Goal: Task Accomplishment & Management: Use online tool/utility

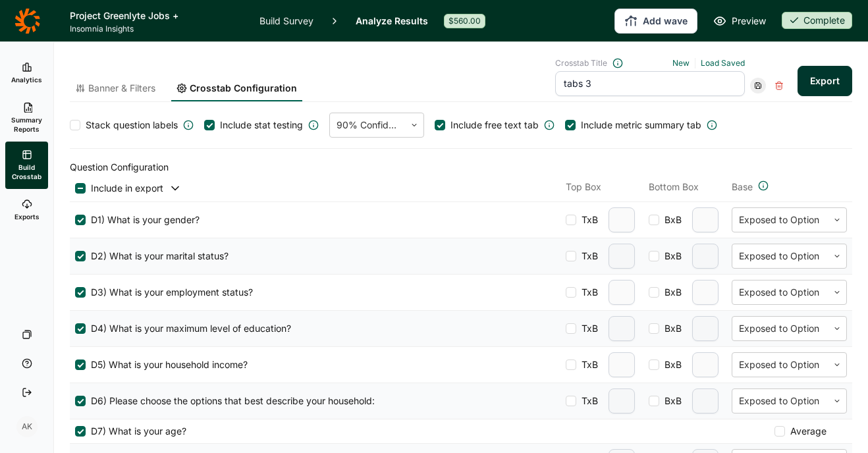
click at [22, 18] on icon at bounding box center [26, 20] width 25 height 25
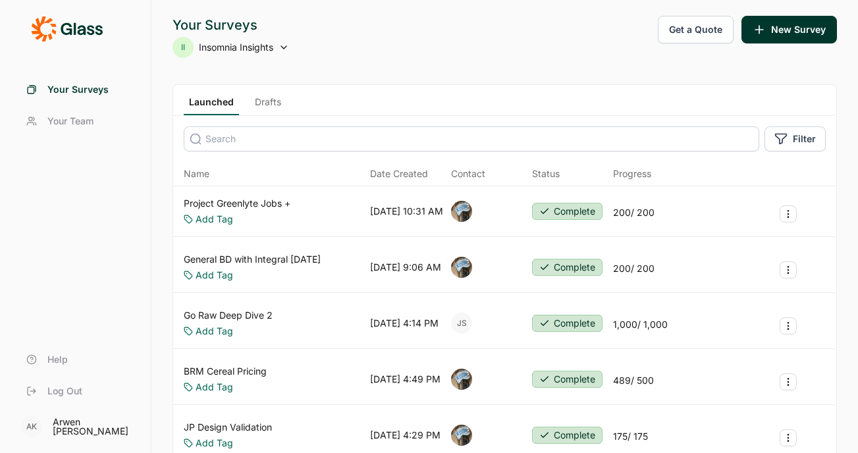
click at [267, 44] on span "Insomnia Insights" at bounding box center [236, 47] width 74 height 13
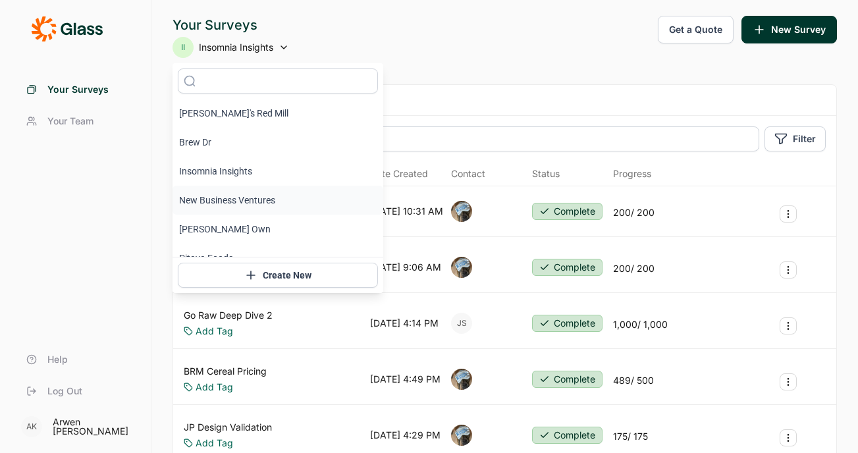
click at [244, 205] on li "New Business Ventures" at bounding box center [278, 200] width 211 height 29
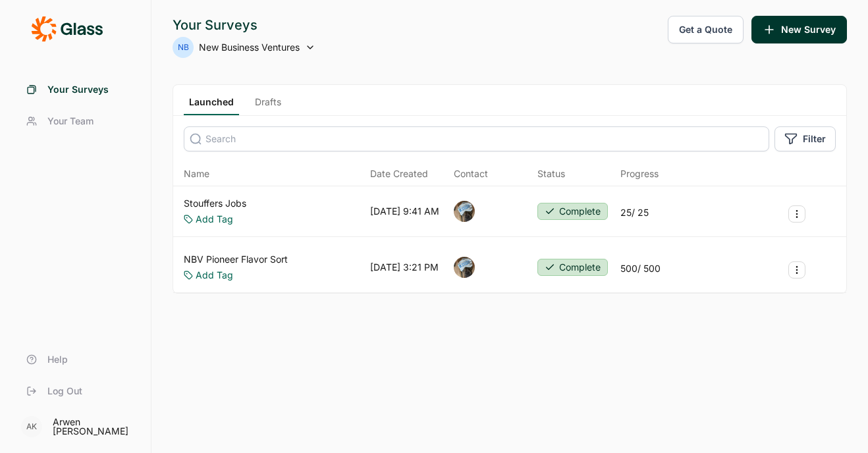
click at [227, 204] on link "Stouffers Jobs" at bounding box center [215, 203] width 63 height 13
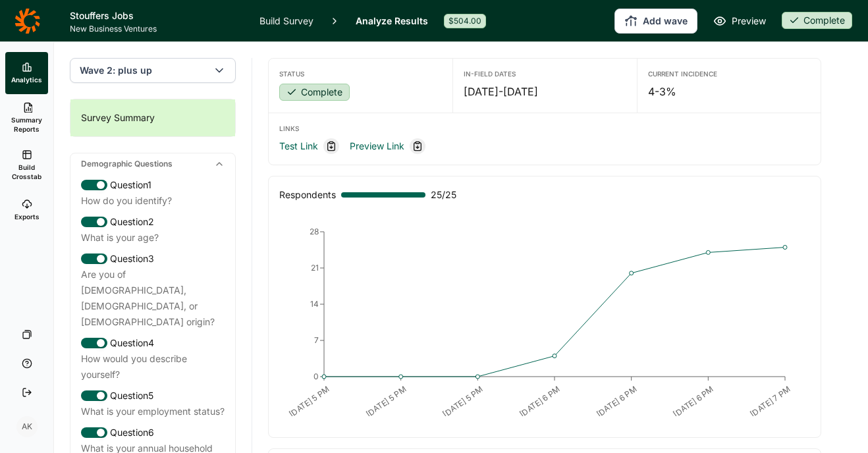
click at [28, 199] on icon at bounding box center [27, 204] width 11 height 11
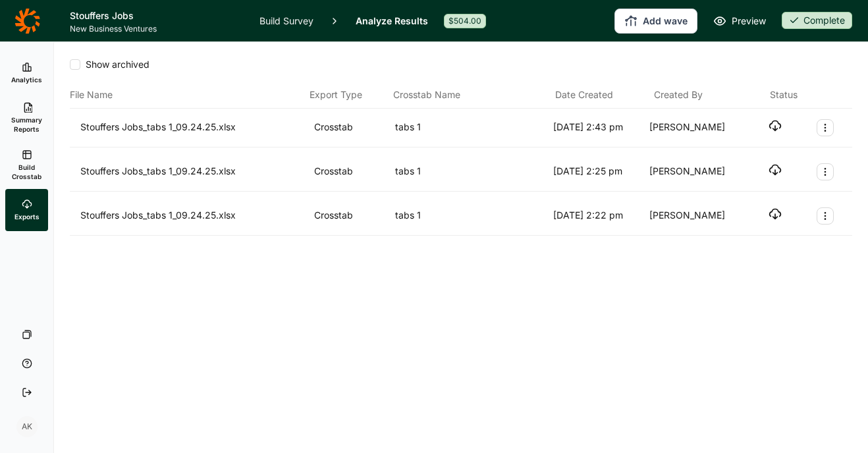
click at [26, 109] on icon at bounding box center [27, 107] width 11 height 11
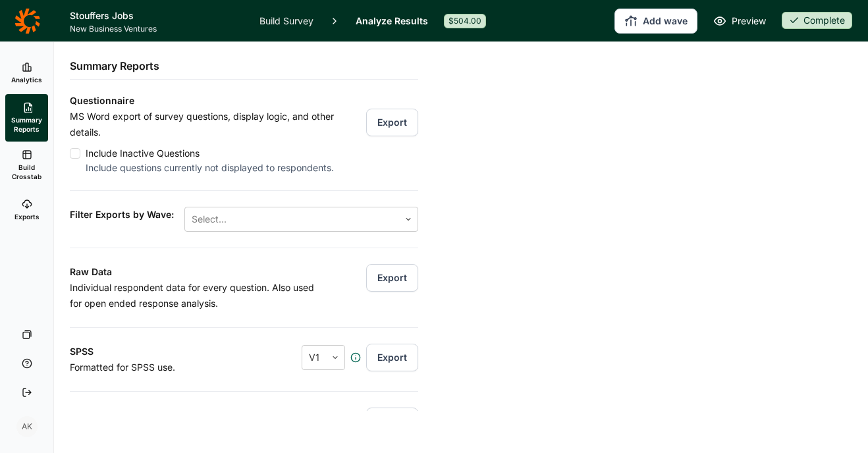
click at [387, 118] on button "Export" at bounding box center [392, 123] width 52 height 28
